Goal: Information Seeking & Learning: Learn about a topic

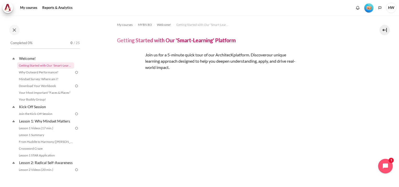
scroll to position [104, 0]
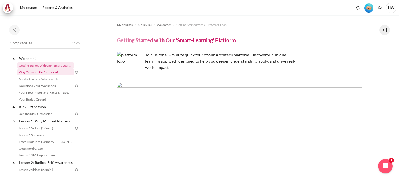
click at [55, 71] on link "Why Outward Performance?" at bounding box center [45, 72] width 57 height 6
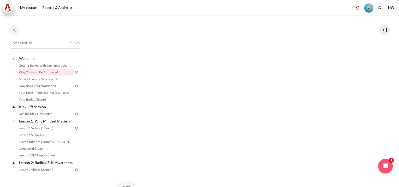
scroll to position [168, 0]
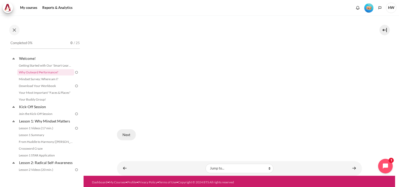
click at [131, 135] on button "Next" at bounding box center [126, 134] width 19 height 11
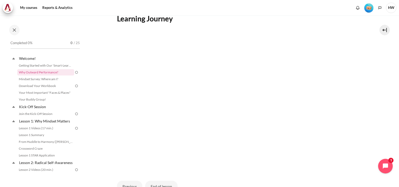
scroll to position [153, 0]
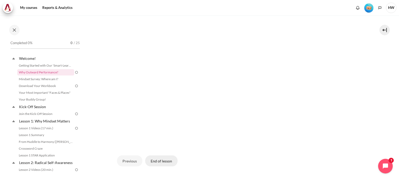
click at [158, 160] on button "End of lesson" at bounding box center [161, 160] width 32 height 11
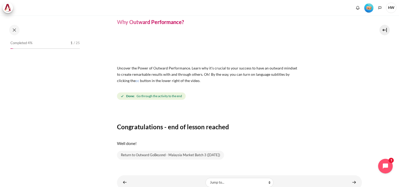
scroll to position [34, 0]
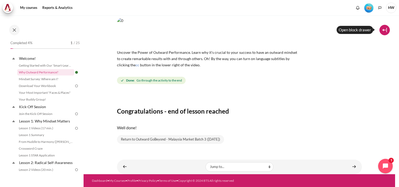
click at [386, 30] on button at bounding box center [385, 30] width 10 height 10
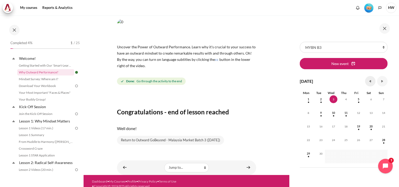
scroll to position [0, 0]
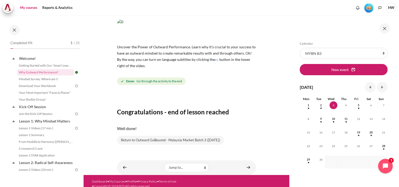
click at [27, 8] on link "My courses" at bounding box center [28, 8] width 21 height 10
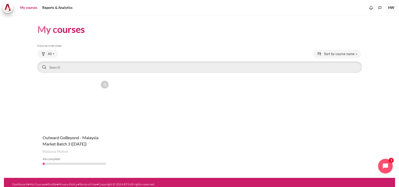
click at [54, 140] on h4 "Course name Outward GoBeyond - Malaysia Market Batch 3 ([DATE])" at bounding box center [75, 141] width 64 height 13
click at [60, 111] on figure "Content" at bounding box center [74, 104] width 74 height 52
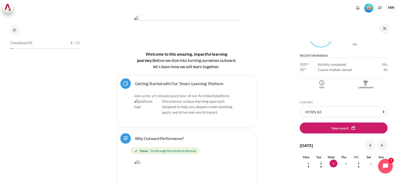
scroll to position [93, 0]
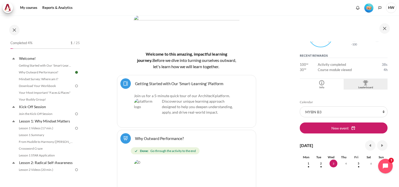
click at [364, 83] on img "Blocks" at bounding box center [365, 82] width 5 height 5
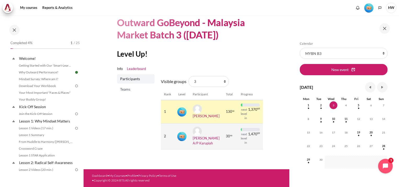
scroll to position [28, 0]
